Goal: Navigation & Orientation: Find specific page/section

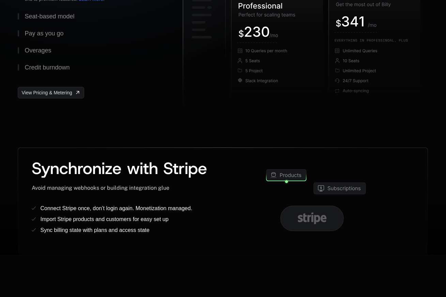
scroll to position [98, 0]
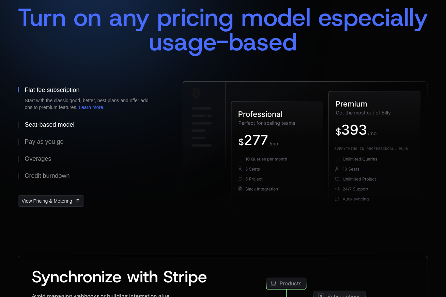
click at [61, 127] on div "Seat-based model" at bounding box center [50, 125] width 50 height 6
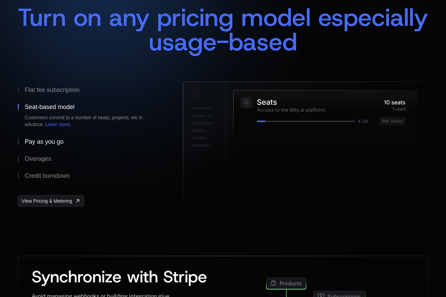
click at [44, 136] on button "Pay as you go" at bounding box center [89, 141] width 143 height 17
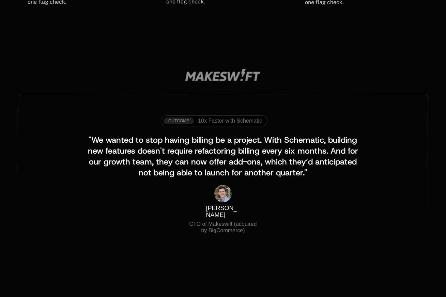
scroll to position [1284, 0]
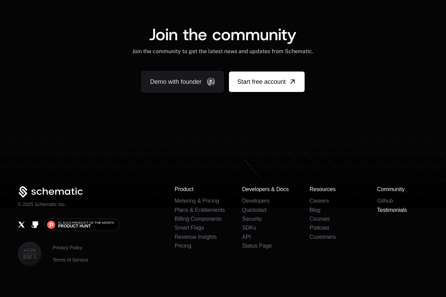
click at [389, 207] on link "Testimonials" at bounding box center [392, 210] width 30 height 6
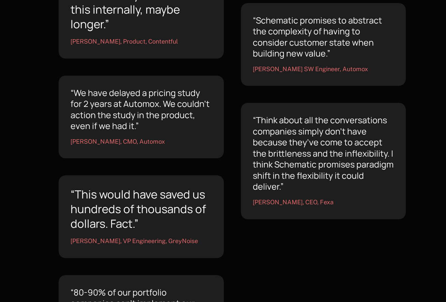
scroll to position [927, 0]
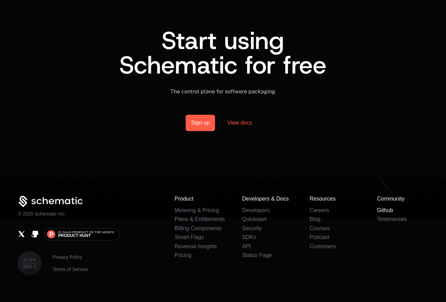
click at [386, 207] on link "Github" at bounding box center [385, 210] width 16 height 6
click at [316, 216] on link "Blog" at bounding box center [314, 219] width 11 height 6
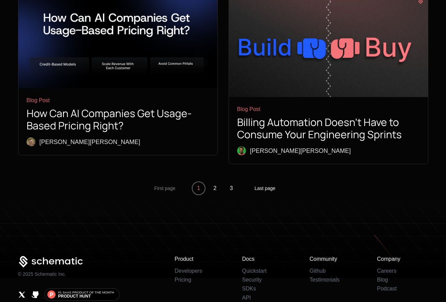
scroll to position [2511, 0]
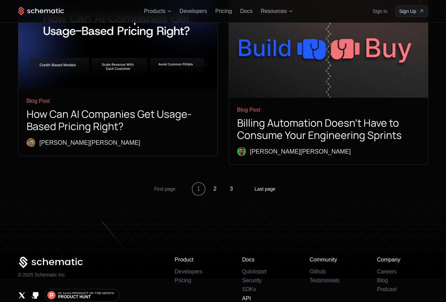
click at [250, 296] on link "API" at bounding box center [246, 299] width 9 height 6
